Goal: Entertainment & Leisure: Consume media (video, audio)

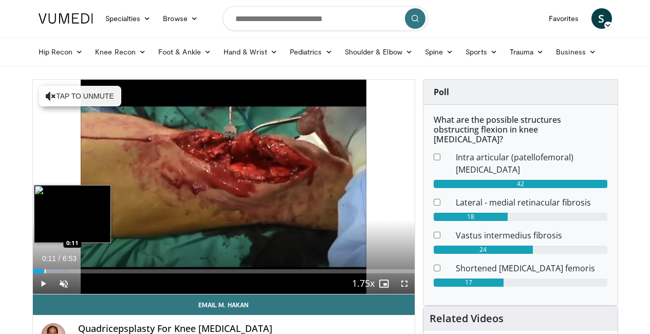
click at [33, 273] on div "Loaded : 9.58% 0:11 0:11" at bounding box center [224, 271] width 382 height 4
click at [35, 273] on div "Loaded : 14.37% 0:28 0:28" at bounding box center [224, 269] width 382 height 10
click at [48, 273] on div "Loaded : 16.94% 0:40 0:40" at bounding box center [224, 269] width 382 height 10
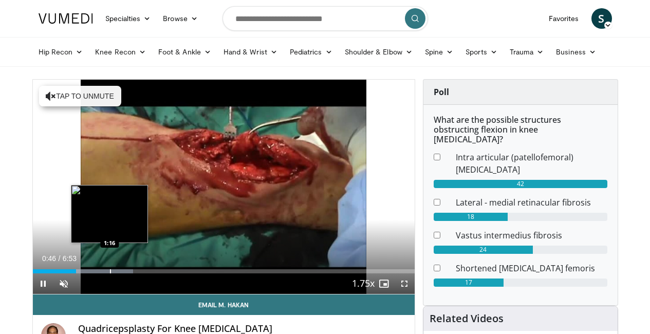
click at [84, 289] on video-js "**********" at bounding box center [224, 187] width 382 height 215
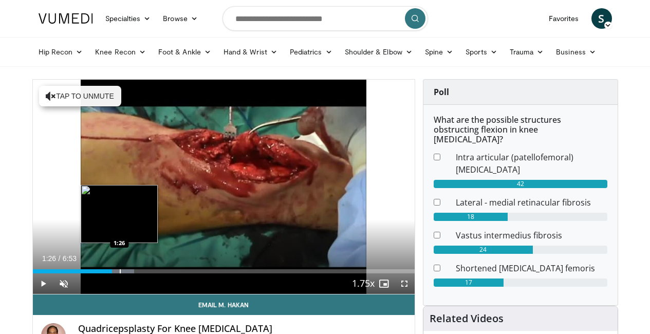
click at [120, 273] on div "Progress Bar" at bounding box center [120, 271] width 1 height 4
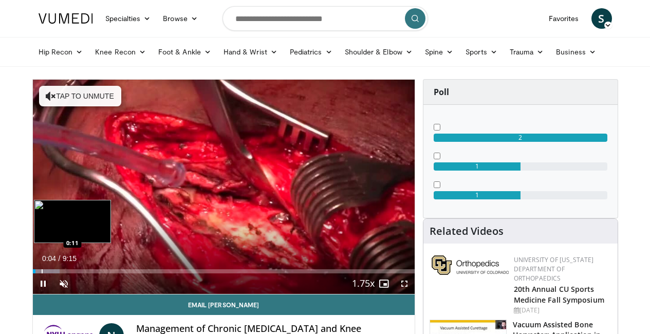
click at [33, 273] on div "Loaded : 7.13% 0:04 0:11" at bounding box center [224, 269] width 382 height 10
click at [33, 273] on div "Loaded : 10.70% 0:14 0:19" at bounding box center [224, 269] width 382 height 10
click at [45, 273] on div "Loaded : 14.27% 0:50 0:50" at bounding box center [224, 269] width 382 height 10
click at [59, 273] on div "Loaded : 16.21% 1:09 1:09" at bounding box center [224, 269] width 382 height 10
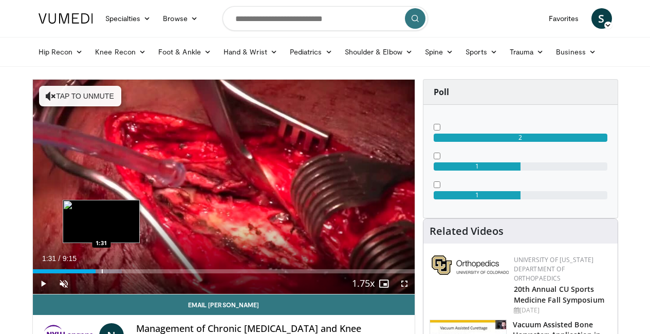
click at [76, 273] on div "Loaded : 23.41% 1:31 1:31" at bounding box center [224, 271] width 382 height 4
click at [79, 273] on div "Progress Bar" at bounding box center [106, 271] width 59 height 4
click at [117, 273] on div "Progress Bar" at bounding box center [117, 271] width 1 height 4
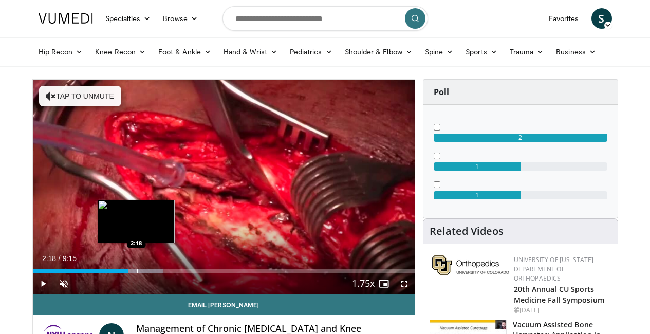
click at [110, 273] on div "Loaded : 34.22% 2:18 2:18" at bounding box center [224, 269] width 382 height 10
click at [119, 273] on div "Progress Bar" at bounding box center [139, 271] width 61 height 4
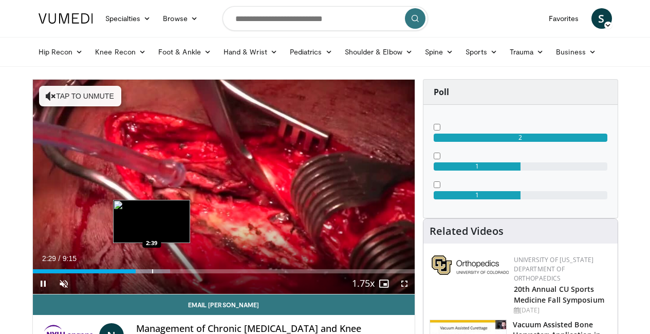
click at [126, 273] on div "Progress Bar" at bounding box center [142, 271] width 56 height 4
click at [133, 273] on div "Loaded : 37.82% 2:48 2:48" at bounding box center [224, 269] width 382 height 10
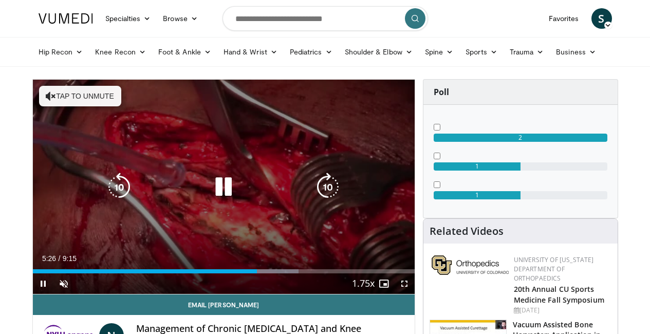
click at [240, 208] on div "10 seconds Tap to unmute" at bounding box center [224, 187] width 382 height 214
click at [227, 201] on icon "Video Player" at bounding box center [223, 187] width 29 height 29
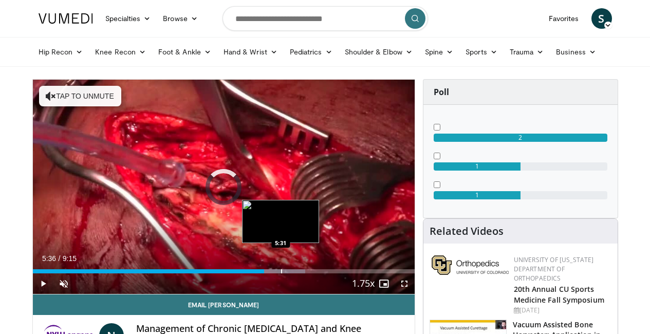
click at [255, 273] on div "Loaded : 71.38% 5:36 5:31" at bounding box center [224, 269] width 382 height 10
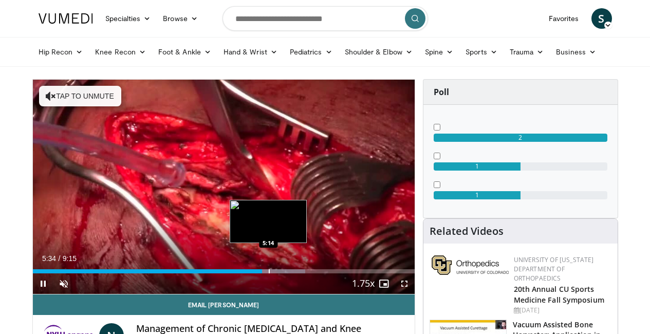
click at [243, 273] on div "5:34" at bounding box center [148, 271] width 230 height 4
click at [259, 273] on div "Loaded : 71.38% 5:36 5:36" at bounding box center [224, 271] width 382 height 4
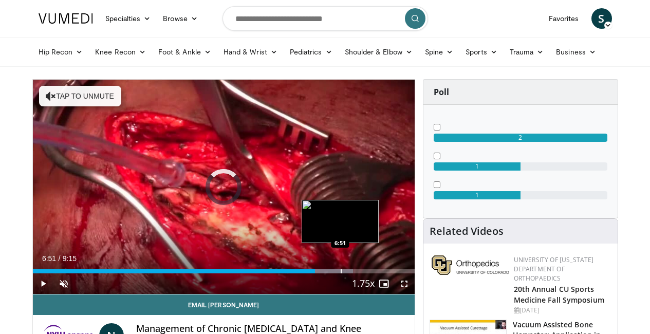
click at [314, 273] on div "Loaded : 83.87% 6:51 6:51" at bounding box center [224, 271] width 382 height 4
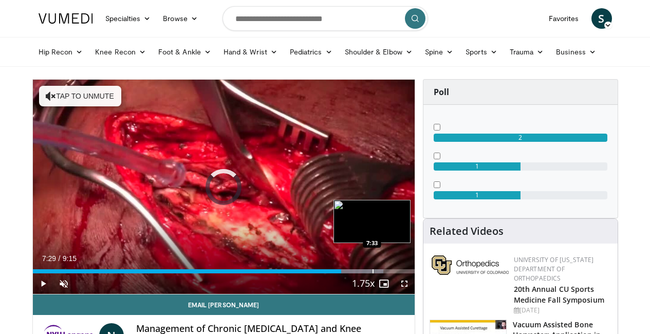
click at [347, 273] on div "Loaded : 91.85% 7:33 7:33" at bounding box center [224, 271] width 382 height 4
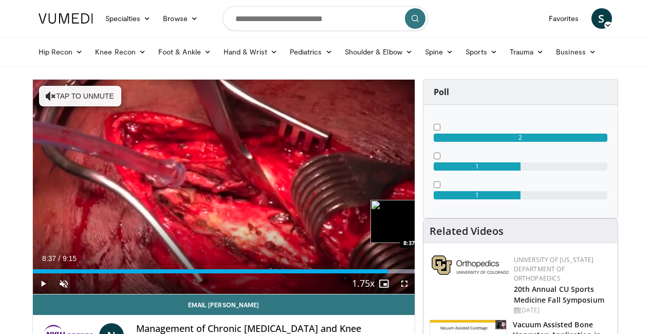
click at [394, 273] on div "Loaded : 100.00% 8:37 8:37" at bounding box center [224, 269] width 382 height 10
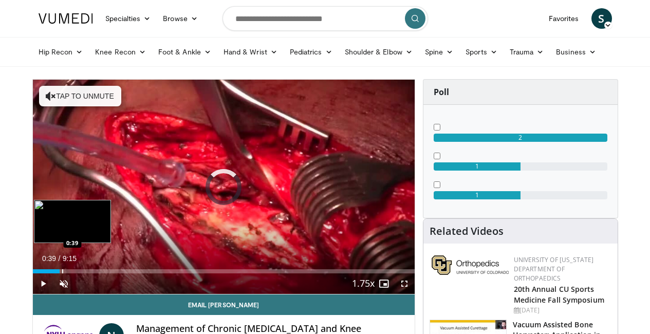
click at [36, 273] on div "0:39" at bounding box center [46, 271] width 27 height 4
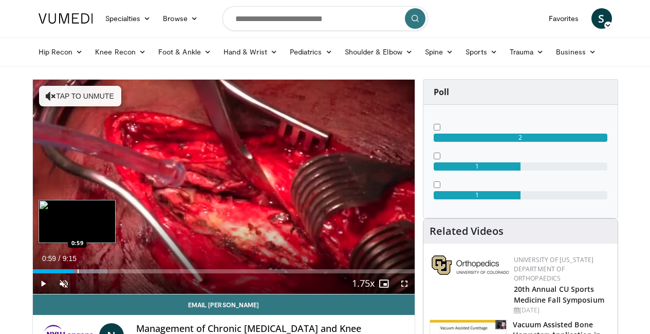
click at [78, 273] on div "Progress Bar" at bounding box center [78, 271] width 1 height 4
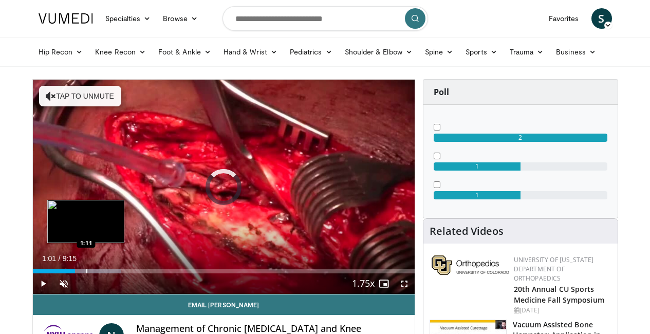
click at [86, 273] on div "Progress Bar" at bounding box center [86, 271] width 1 height 4
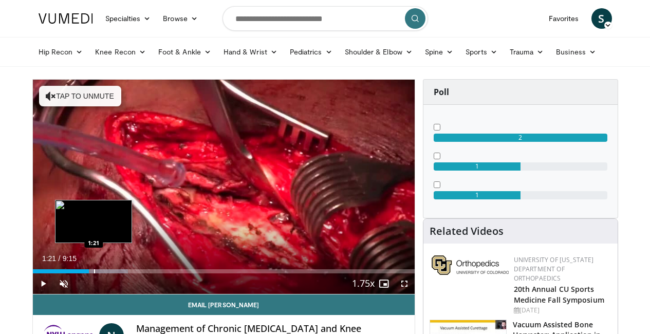
click at [68, 273] on div "Loaded : 24.97% 1:21 1:21" at bounding box center [224, 269] width 382 height 10
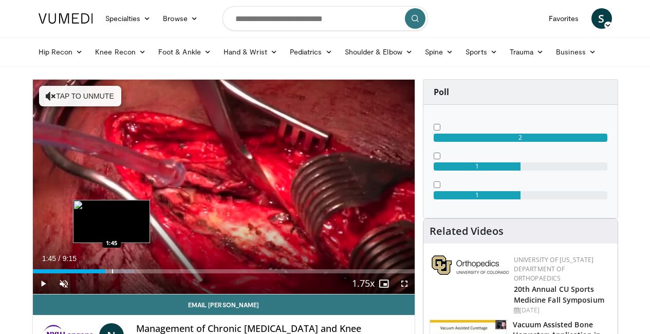
click at [86, 273] on div "Loaded : 26.76% 1:23 1:45" at bounding box center [224, 269] width 382 height 10
click at [124, 273] on div "Progress Bar" at bounding box center [124, 271] width 1 height 4
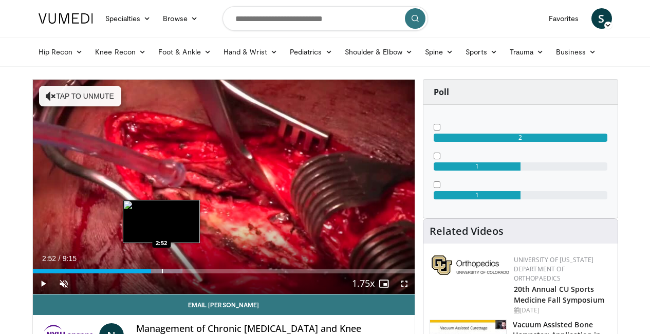
click at [136, 273] on div "Loaded : 39.25% 2:36 2:52" at bounding box center [224, 269] width 382 height 10
click at [151, 273] on div "Loaded : 42.82% 2:54 3:12" at bounding box center [224, 269] width 382 height 10
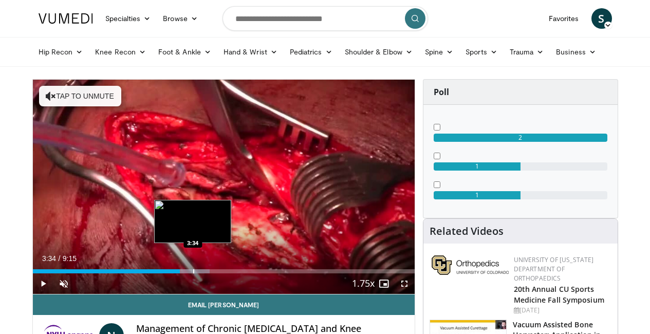
click at [167, 273] on div "Loaded : 46.39% 3:34 3:34" at bounding box center [224, 269] width 382 height 10
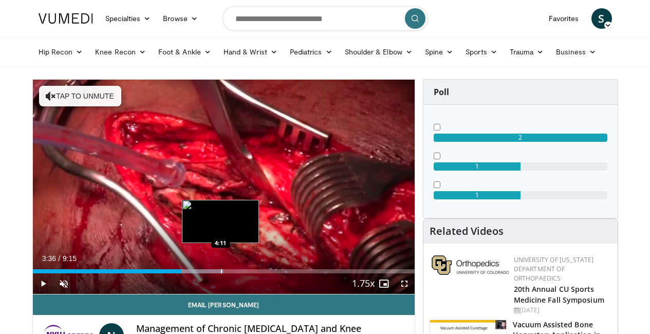
click at [195, 273] on div "Loaded : 49.96% 3:36 4:11" at bounding box center [224, 269] width 382 height 10
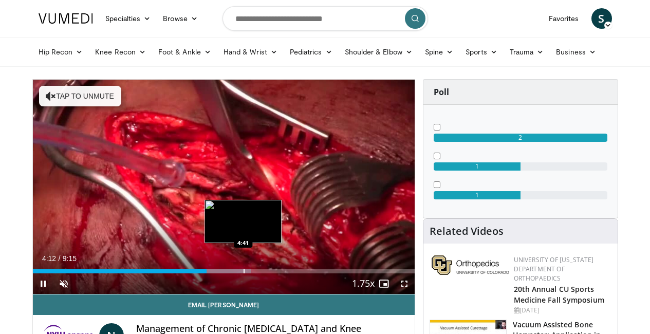
click at [217, 273] on div "Loaded : 57.10% 4:13 4:41" at bounding box center [224, 269] width 382 height 10
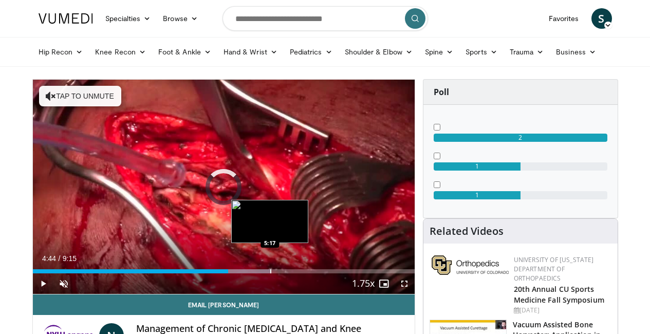
click at [244, 273] on div "Progress Bar" at bounding box center [238, 271] width 65 height 4
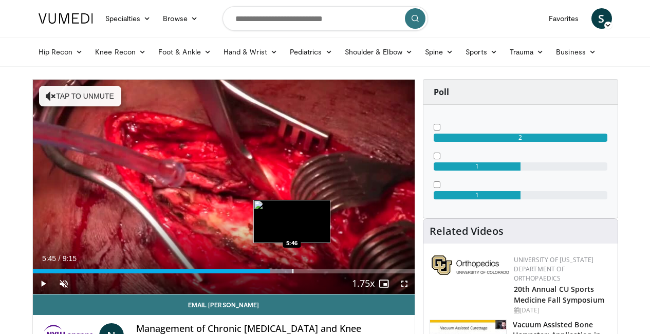
click at [266, 273] on div "Progress Bar" at bounding box center [262, 271] width 64 height 4
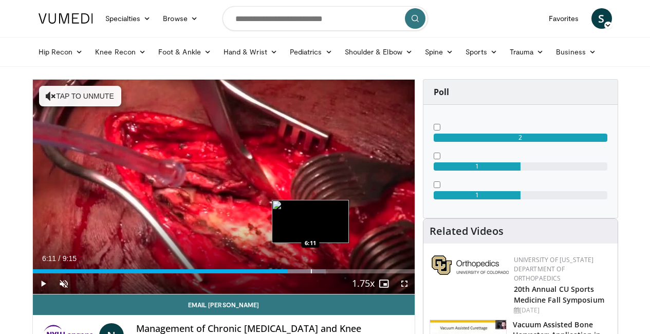
click at [285, 273] on div "Loaded : 76.73% 6:11 6:11" at bounding box center [224, 271] width 382 height 4
click at [320, 273] on div "Progress Bar" at bounding box center [320, 271] width 1 height 4
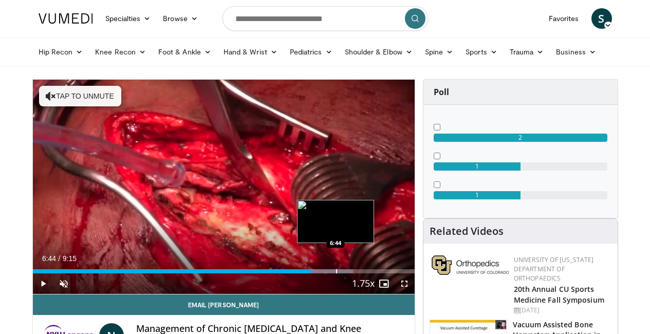
click at [336, 273] on div "Progress Bar" at bounding box center [336, 271] width 1 height 4
click at [348, 273] on div "Progress Bar" at bounding box center [348, 271] width 1 height 4
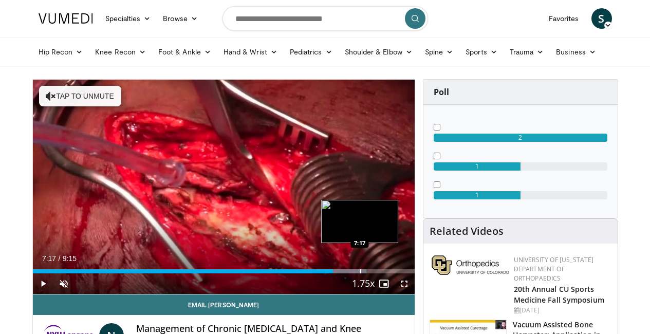
click at [334, 273] on div "Loaded : 87.44% 7:17 7:17" at bounding box center [224, 271] width 382 height 4
click at [365, 273] on div "Progress Bar" at bounding box center [365, 271] width 1 height 4
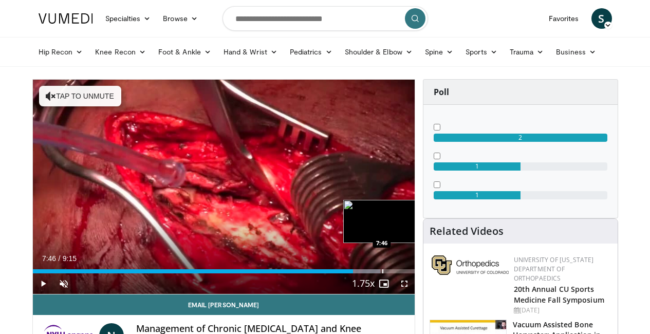
click at [356, 273] on div "Loaded : 91.01% 7:46 7:46" at bounding box center [224, 269] width 382 height 10
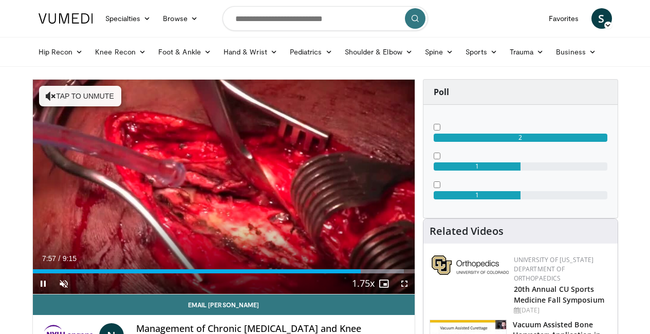
click at [283, 293] on div "Current Time 7:57 / Duration 9:15 Pause Skip Backward Skip Forward Unmute Loade…" at bounding box center [224, 283] width 382 height 21
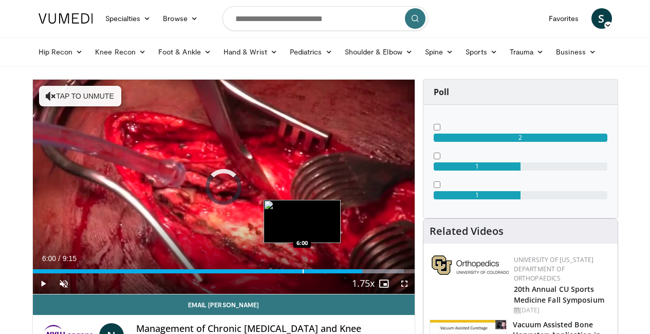
click at [276, 273] on div "6:00" at bounding box center [197, 271] width 329 height 4
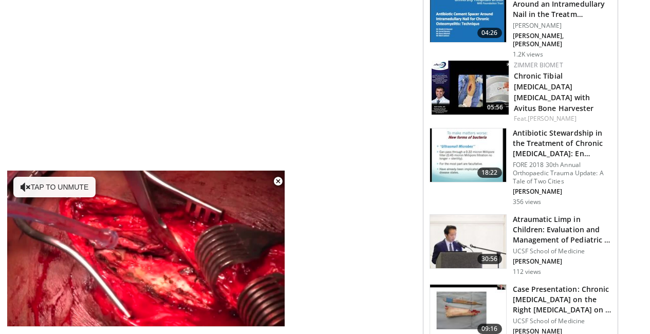
scroll to position [791, 0]
